Goal: Task Accomplishment & Management: Use online tool/utility

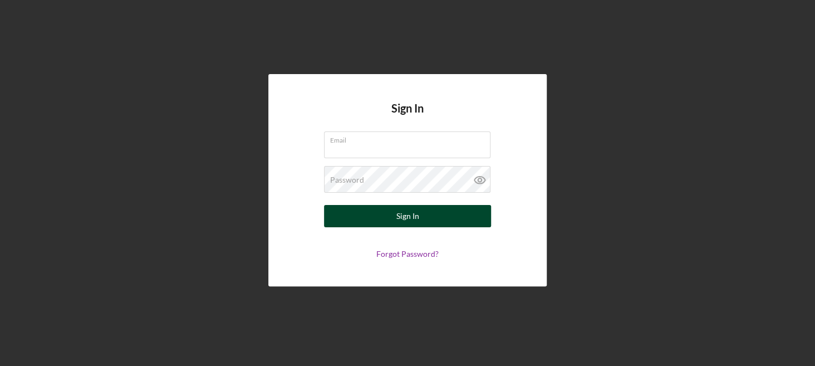
type input "[PERSON_NAME][EMAIL_ADDRESS][DOMAIN_NAME]"
click at [411, 222] on div "Sign In" at bounding box center [407, 216] width 23 height 22
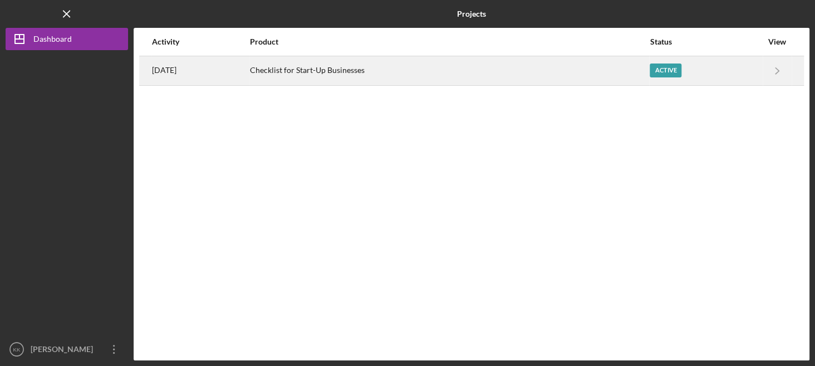
click at [677, 66] on div "Active" at bounding box center [666, 70] width 32 height 14
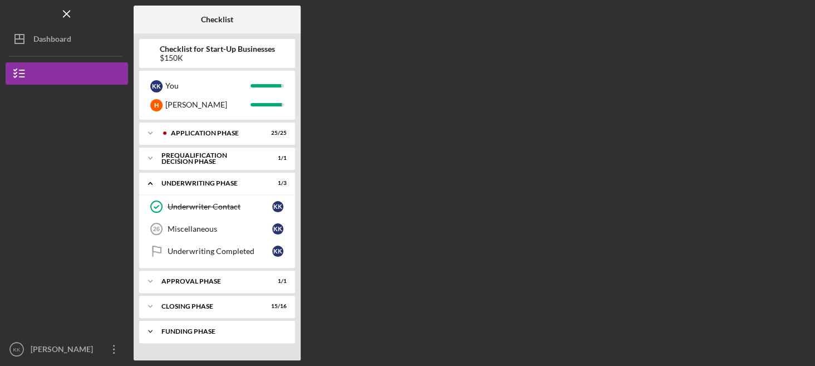
click at [186, 334] on div "Icon/Expander Funding Phase 2 / 3" at bounding box center [217, 331] width 156 height 22
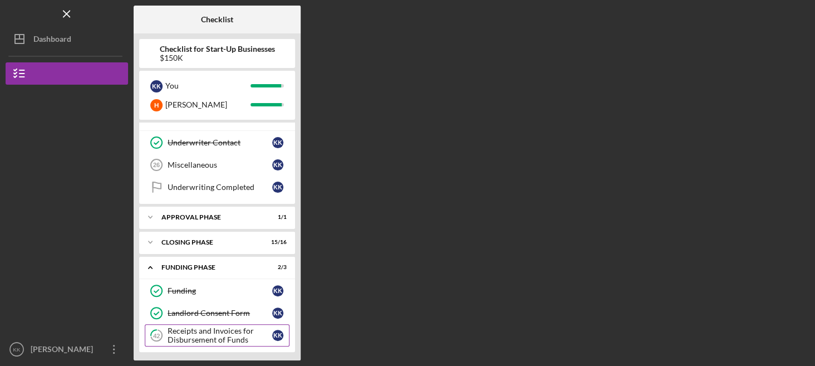
click at [186, 334] on div "Receipts and Invoices for Disbursement of Funds" at bounding box center [220, 335] width 105 height 18
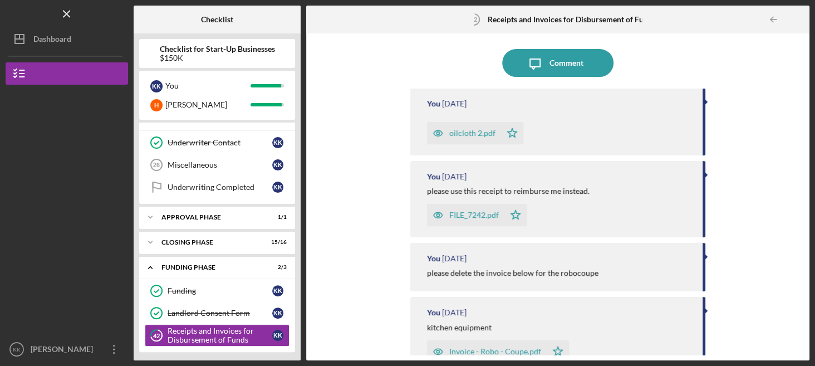
scroll to position [85, 0]
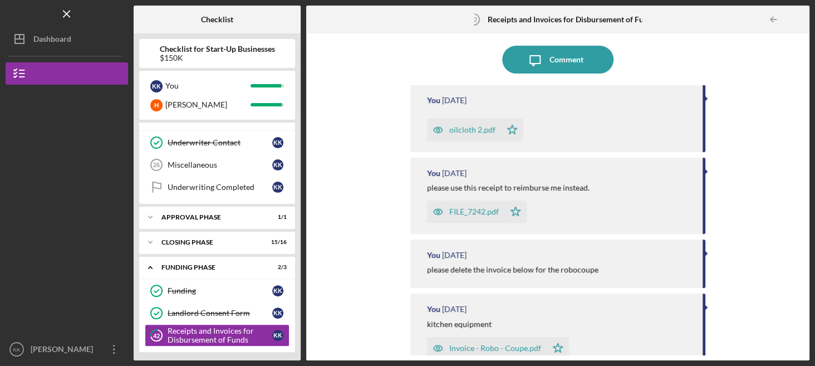
click at [475, 132] on div "oilcloth 2.pdf" at bounding box center [472, 129] width 46 height 9
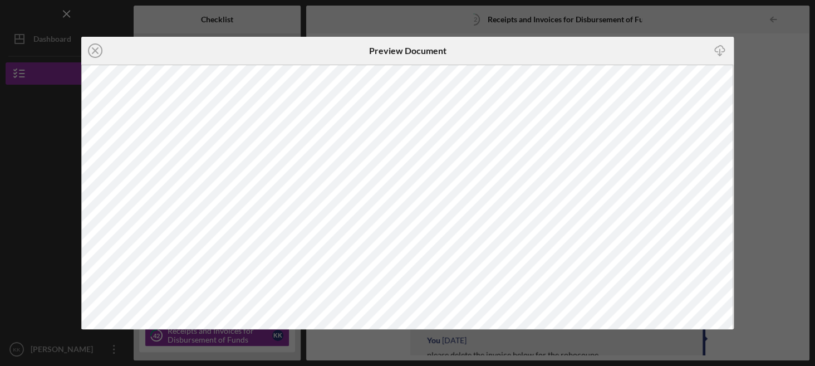
click at [785, 131] on div "Icon/Close Preview Document Icon/Download" at bounding box center [407, 183] width 815 height 366
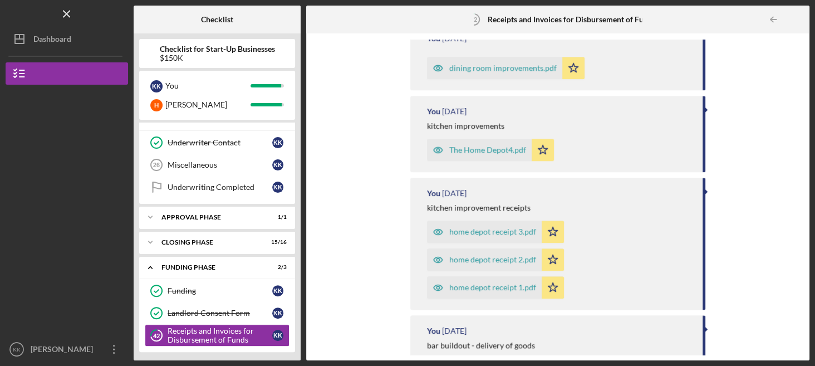
scroll to position [439, 0]
click at [469, 144] on div "The Home Depot4.pdf" at bounding box center [487, 148] width 77 height 9
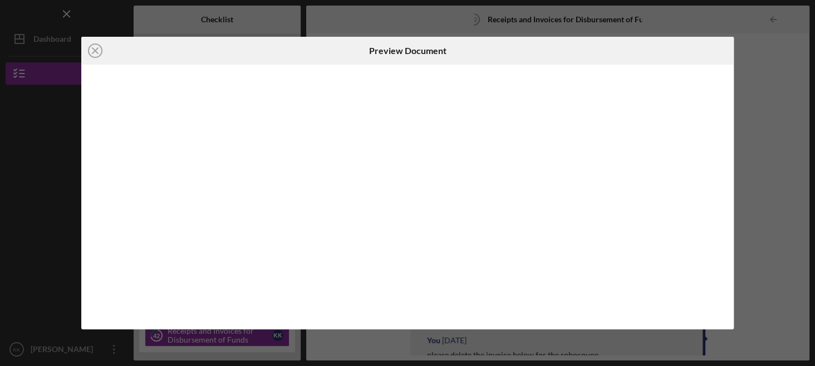
scroll to position [391, 0]
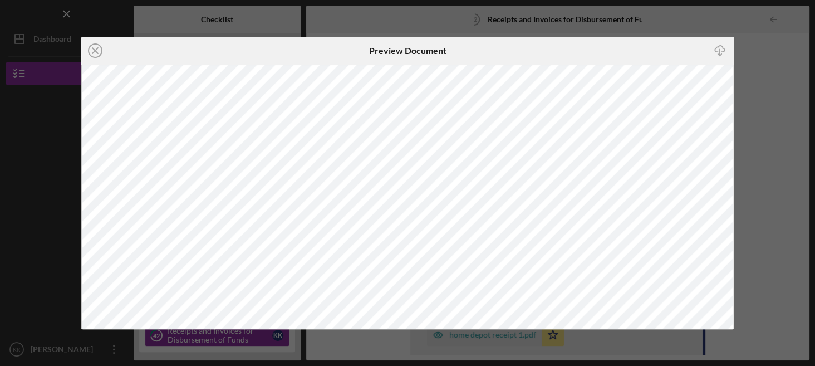
click at [745, 169] on div "Icon/Close Preview Document Icon/Download" at bounding box center [407, 183] width 815 height 366
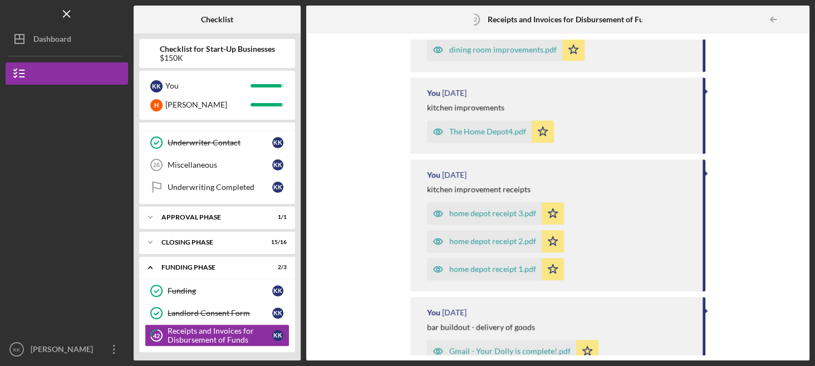
scroll to position [458, 0]
click at [478, 217] on div "home depot receipt 3.pdf" at bounding box center [484, 212] width 115 height 22
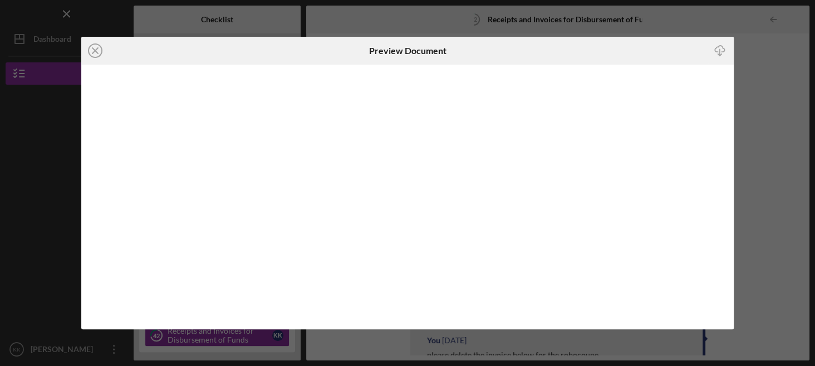
scroll to position [473, 0]
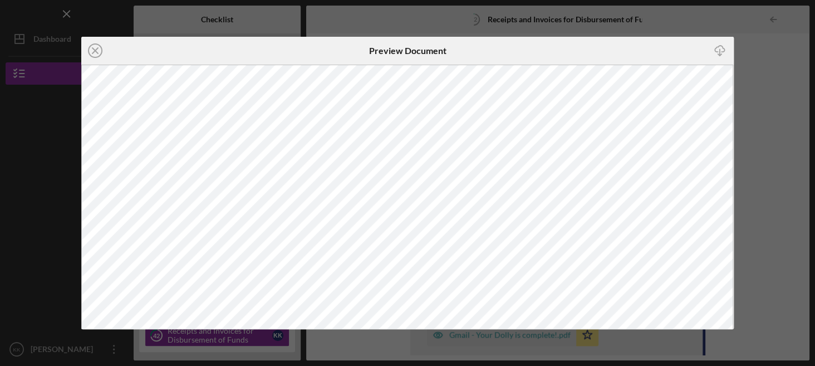
click at [785, 146] on div "Icon/Close Preview Document Icon/Download" at bounding box center [407, 183] width 815 height 366
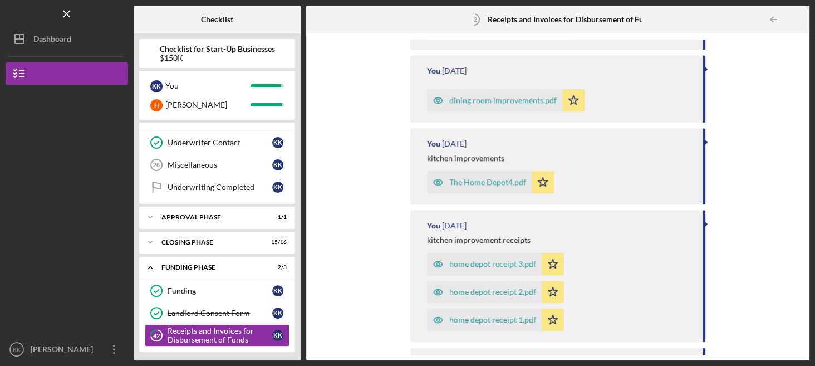
scroll to position [407, 0]
click at [470, 293] on div "home depot receipt 2.pdf" at bounding box center [492, 290] width 87 height 9
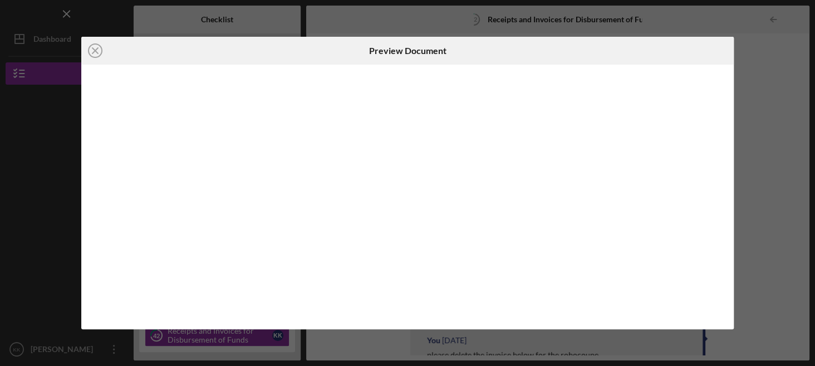
scroll to position [500, 0]
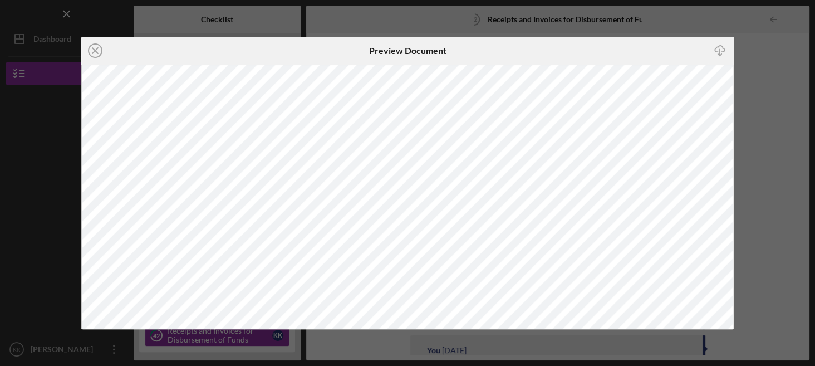
click at [765, 184] on div "Icon/Close Preview Document Icon/Download" at bounding box center [407, 183] width 815 height 366
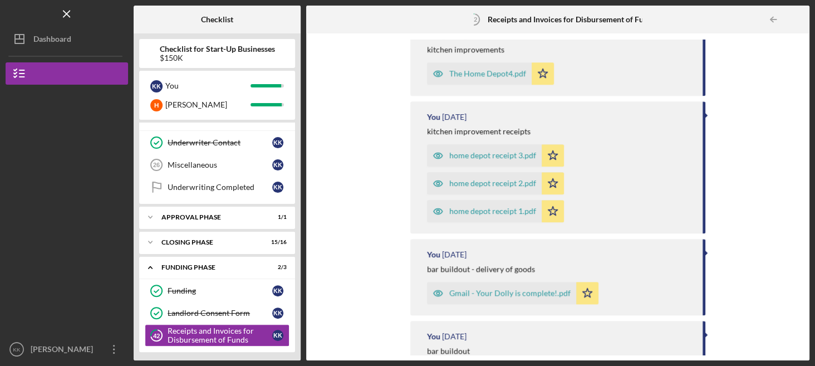
scroll to position [515, 0]
click at [474, 215] on div "home depot receipt 1.pdf" at bounding box center [484, 210] width 115 height 22
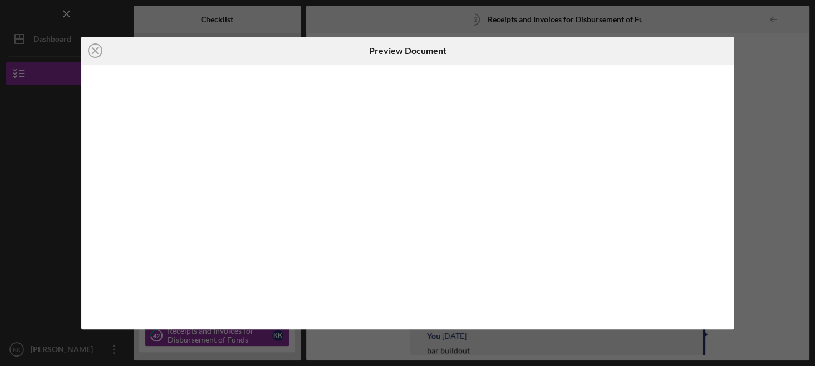
scroll to position [528, 0]
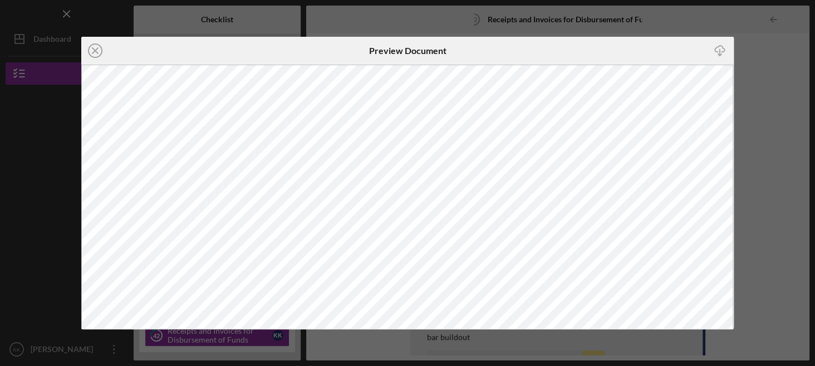
click at [788, 204] on div "Icon/Close Preview Document Icon/Download" at bounding box center [407, 183] width 815 height 366
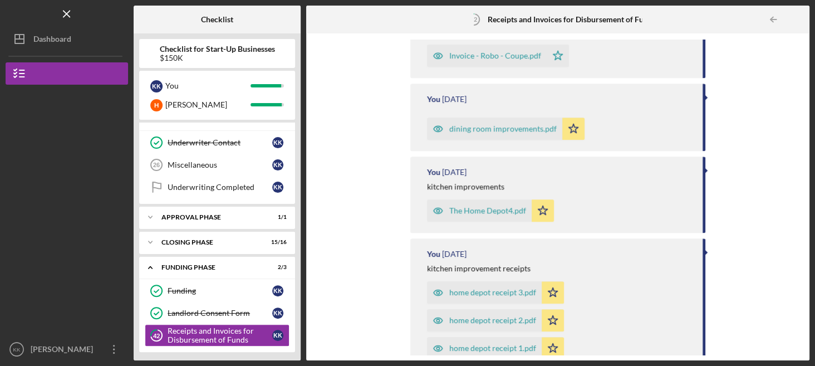
scroll to position [390, 0]
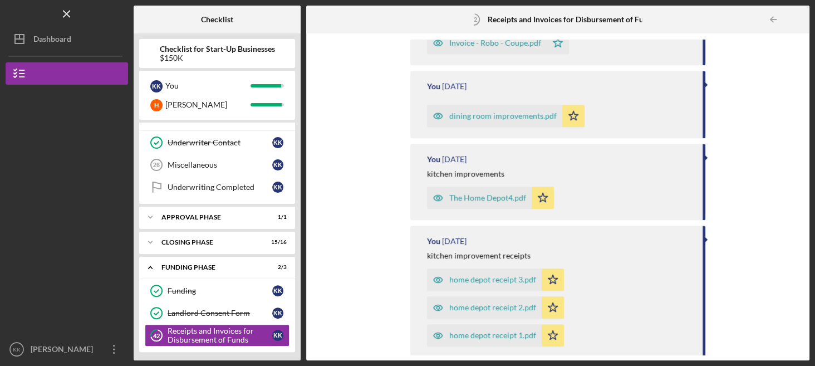
click at [469, 198] on div "The Home Depot4.pdf" at bounding box center [487, 197] width 77 height 9
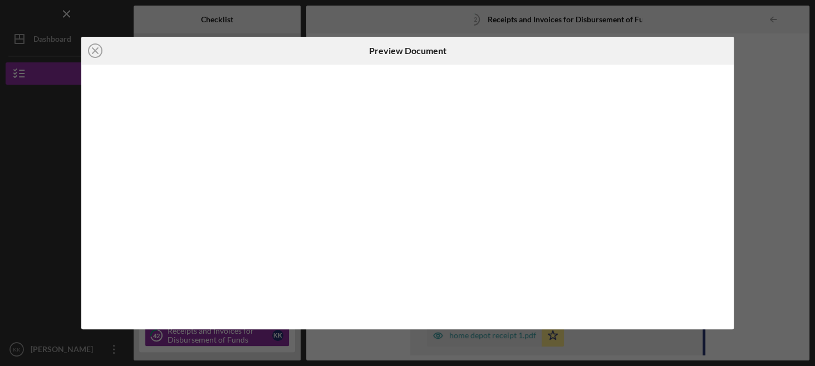
scroll to position [391, 0]
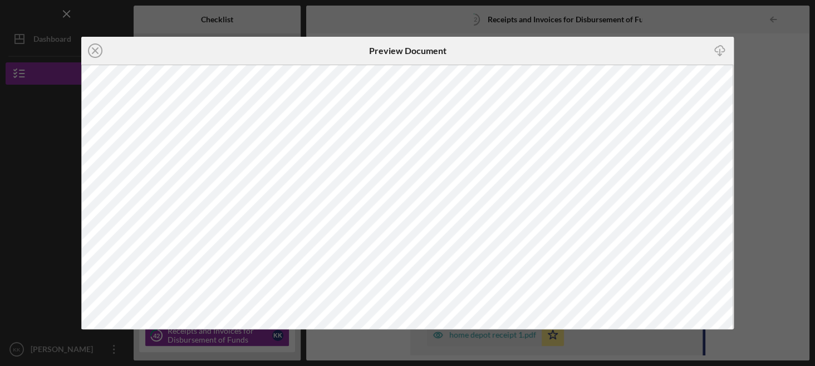
click at [744, 171] on div "Icon/Close Preview Document Icon/Download" at bounding box center [407, 183] width 815 height 366
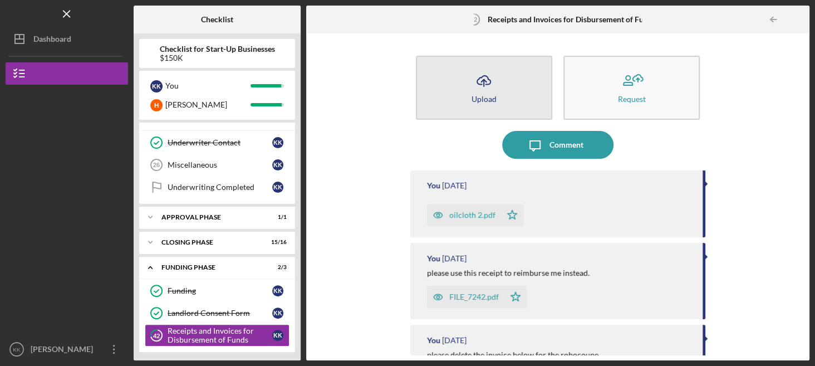
click at [499, 84] on button "Icon/Upload Upload" at bounding box center [484, 88] width 136 height 64
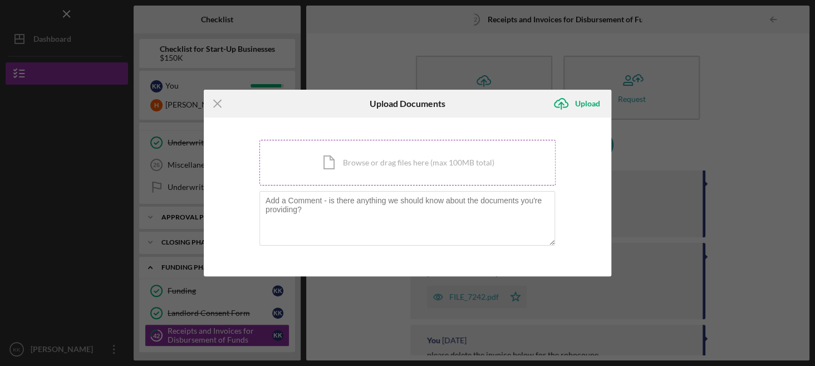
click at [424, 153] on div "Icon/Document Browse or drag files here (max 100MB total) Tap to choose files o…" at bounding box center [407, 163] width 296 height 46
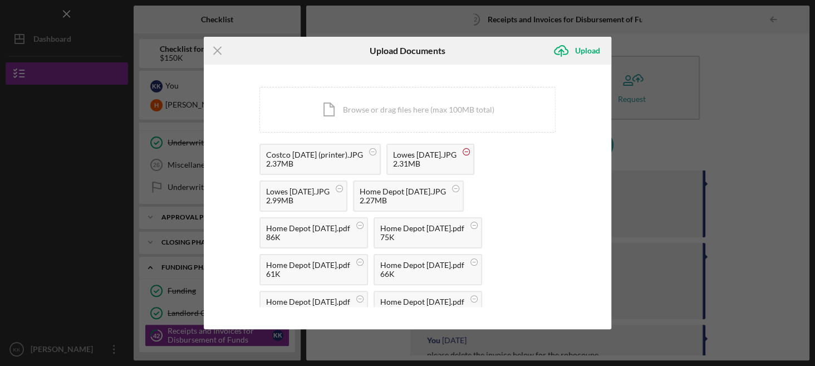
scroll to position [79, 0]
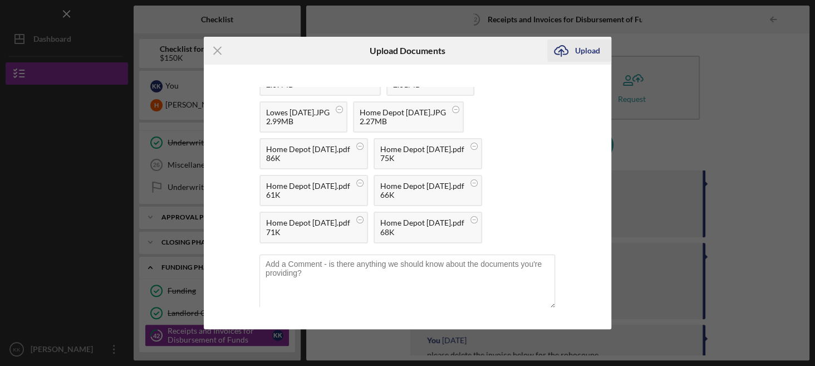
click at [584, 50] on div "Upload" at bounding box center [587, 51] width 25 height 22
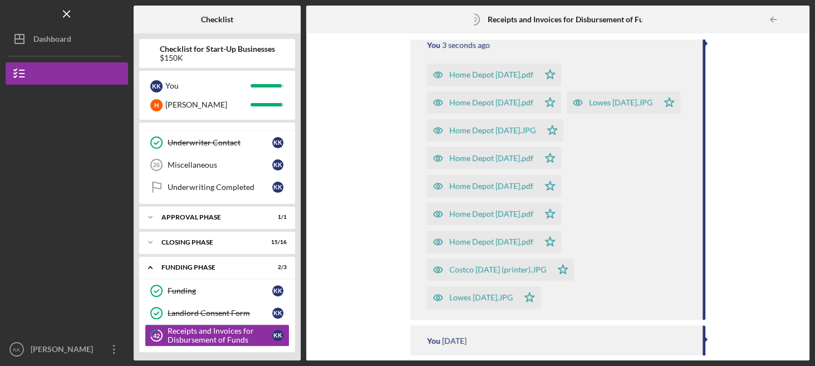
scroll to position [140, 0]
